Goal: Information Seeking & Learning: Learn about a topic

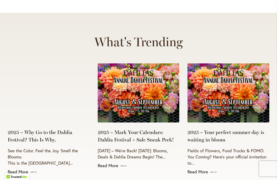
scroll to position [2021, 0]
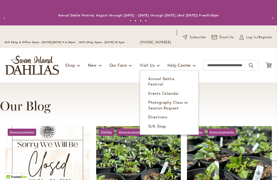
click at [163, 91] on span "Events Calendar" at bounding box center [163, 93] width 31 height 5
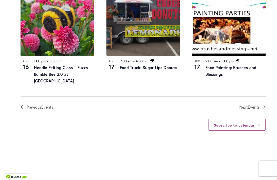
scroll to position [627, 0]
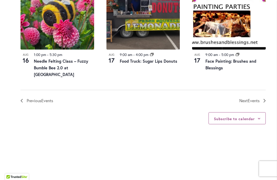
click at [250, 98] on span "Events" at bounding box center [254, 100] width 12 height 5
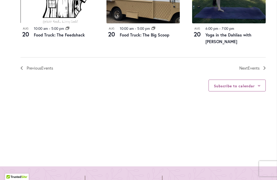
scroll to position [674, 0]
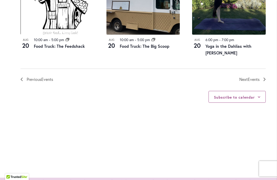
click at [253, 76] on span "Events" at bounding box center [254, 78] width 12 height 5
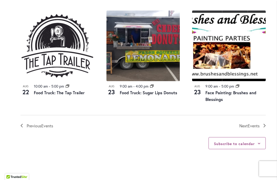
scroll to position [595, 0]
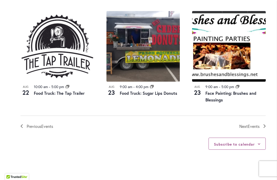
click at [251, 127] on span "Events" at bounding box center [254, 125] width 12 height 5
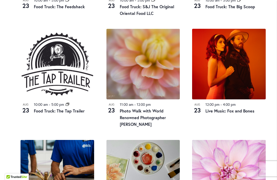
scroll to position [483, 0]
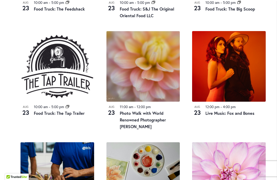
click at [243, 56] on img at bounding box center [229, 66] width 74 height 71
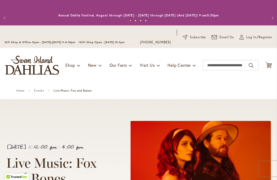
click at [260, 52] on div "Toggle Nav Shop Dahlia Tubers Collections Fresh Cut Dahlias Gardening Supplies …" at bounding box center [138, 65] width 277 height 34
